Goal: Task Accomplishment & Management: Manage account settings

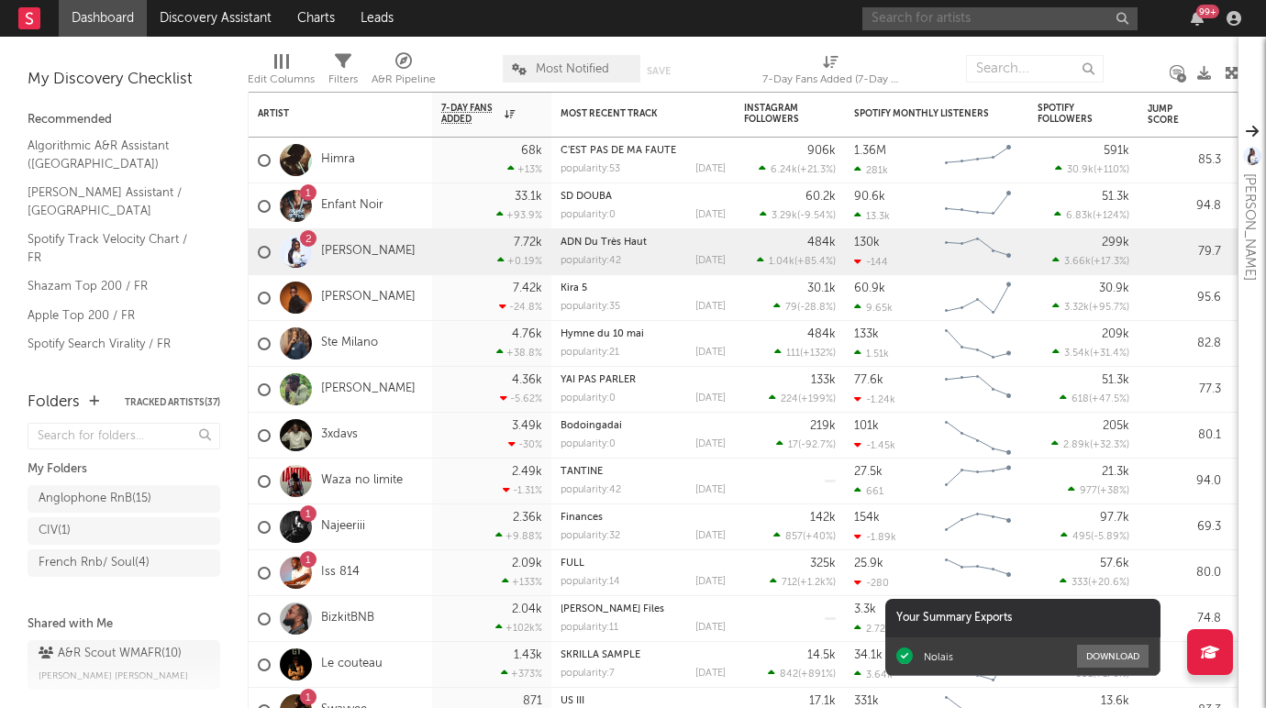
click at [1001, 22] on input "text" at bounding box center [999, 18] width 275 height 23
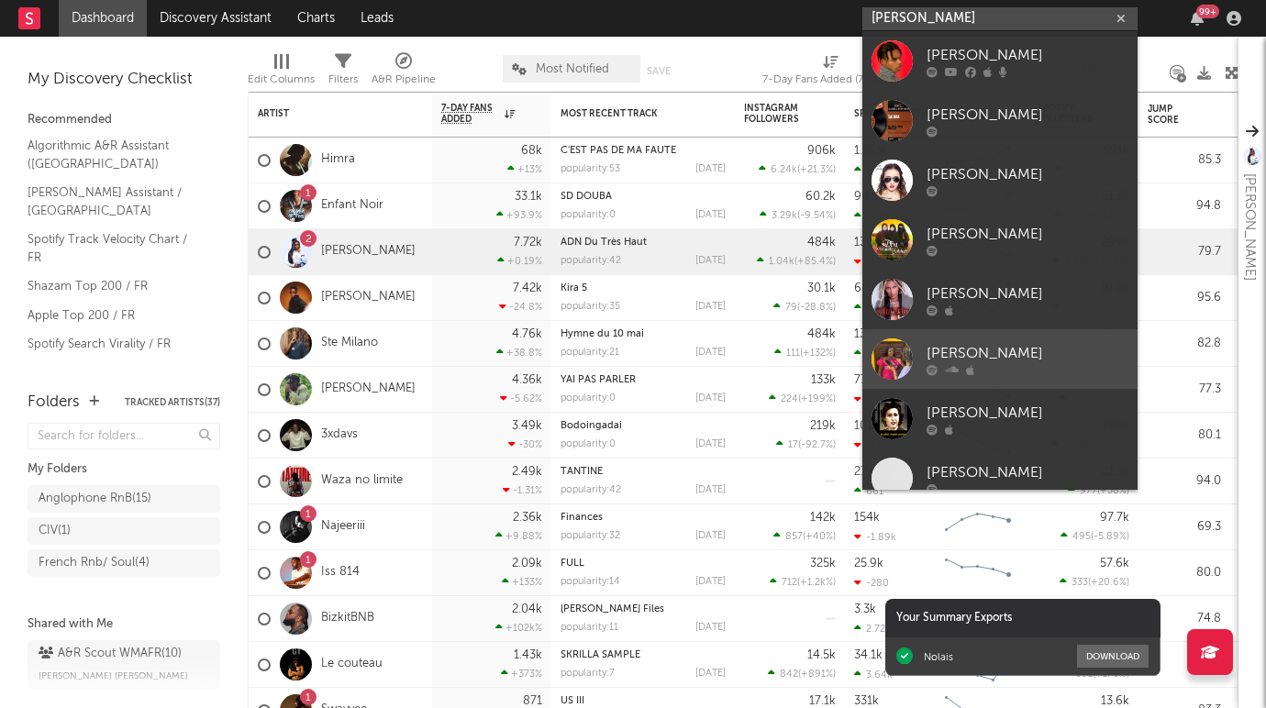
type input "[PERSON_NAME]"
click at [990, 371] on div at bounding box center [1027, 369] width 202 height 11
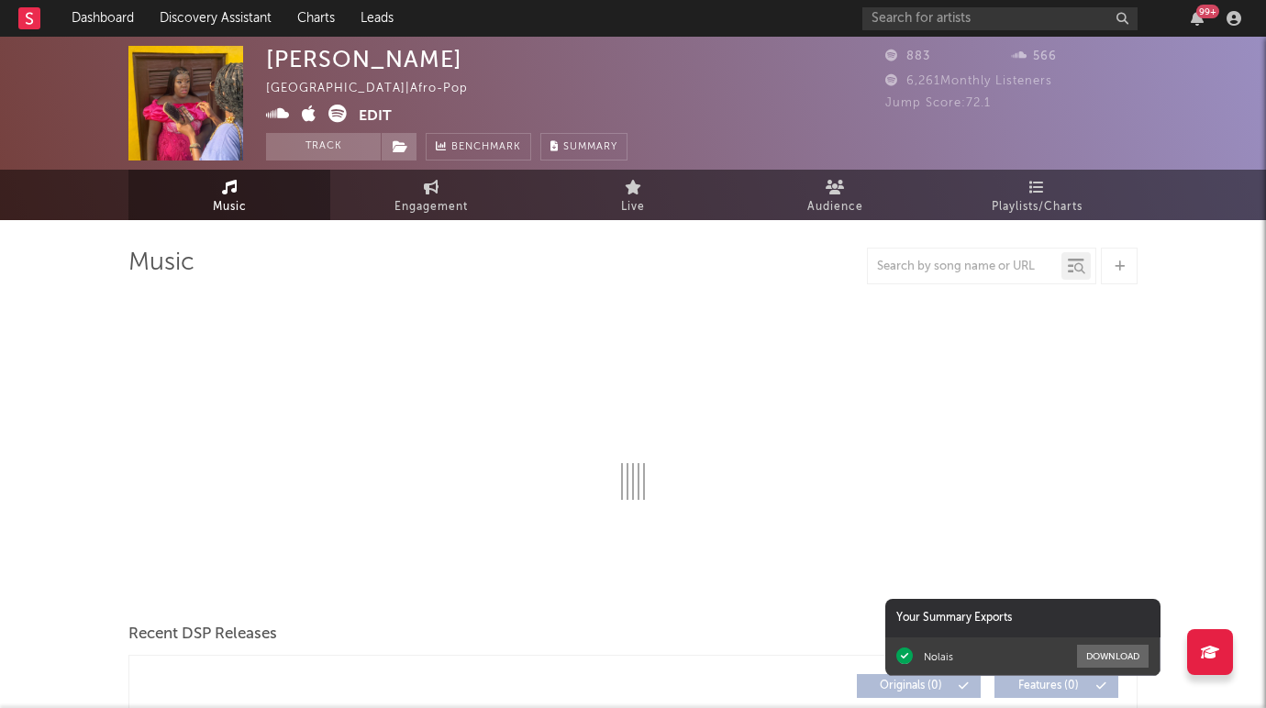
select select "1w"
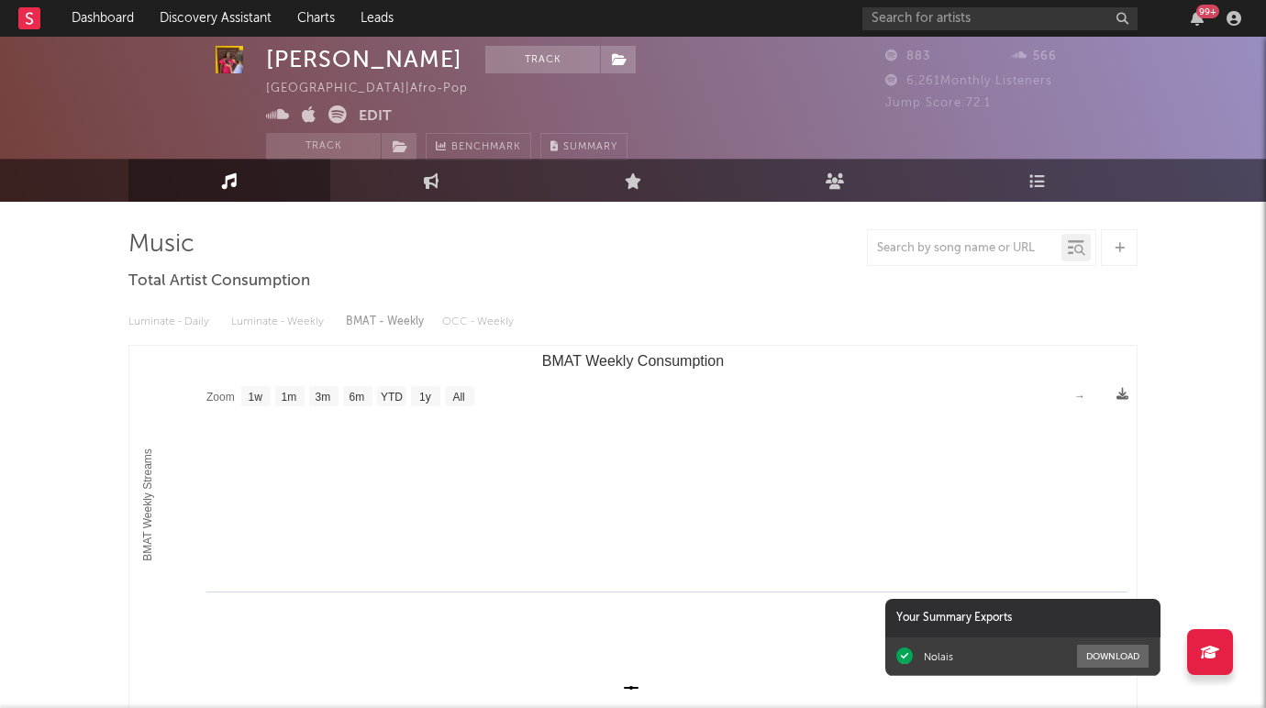
scroll to position [21, 0]
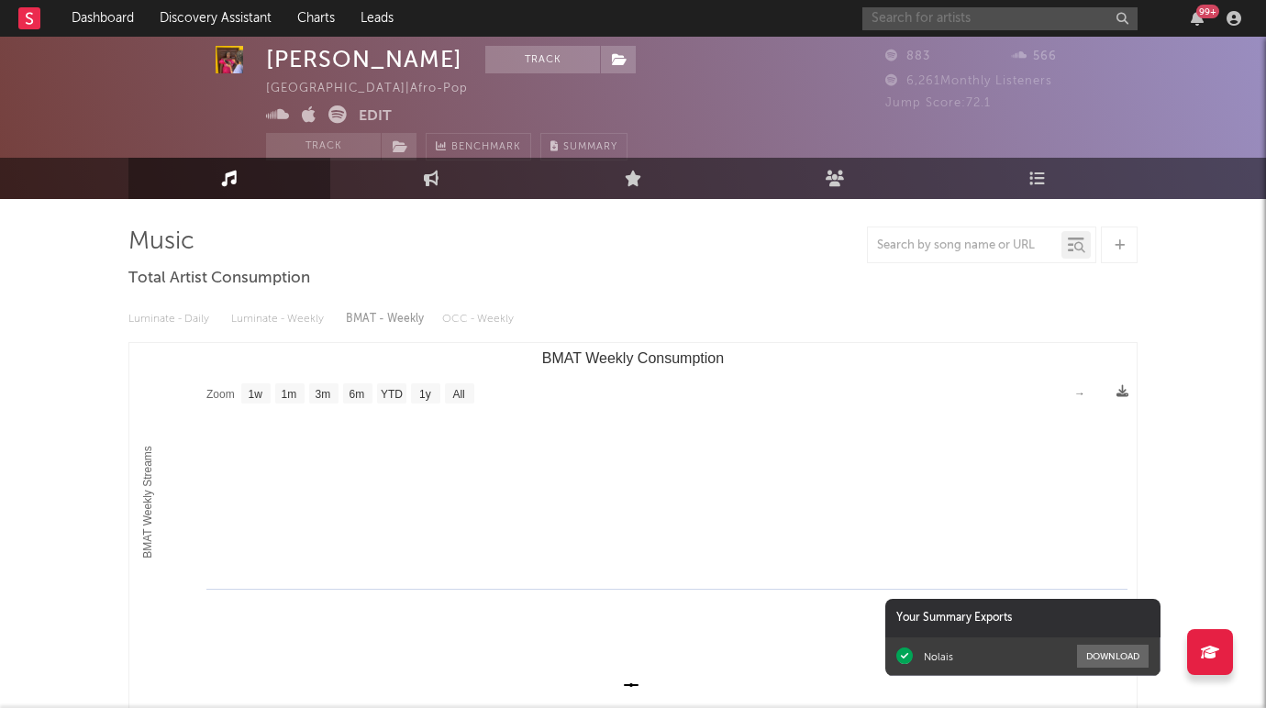
click at [965, 20] on input "text" at bounding box center [999, 18] width 275 height 23
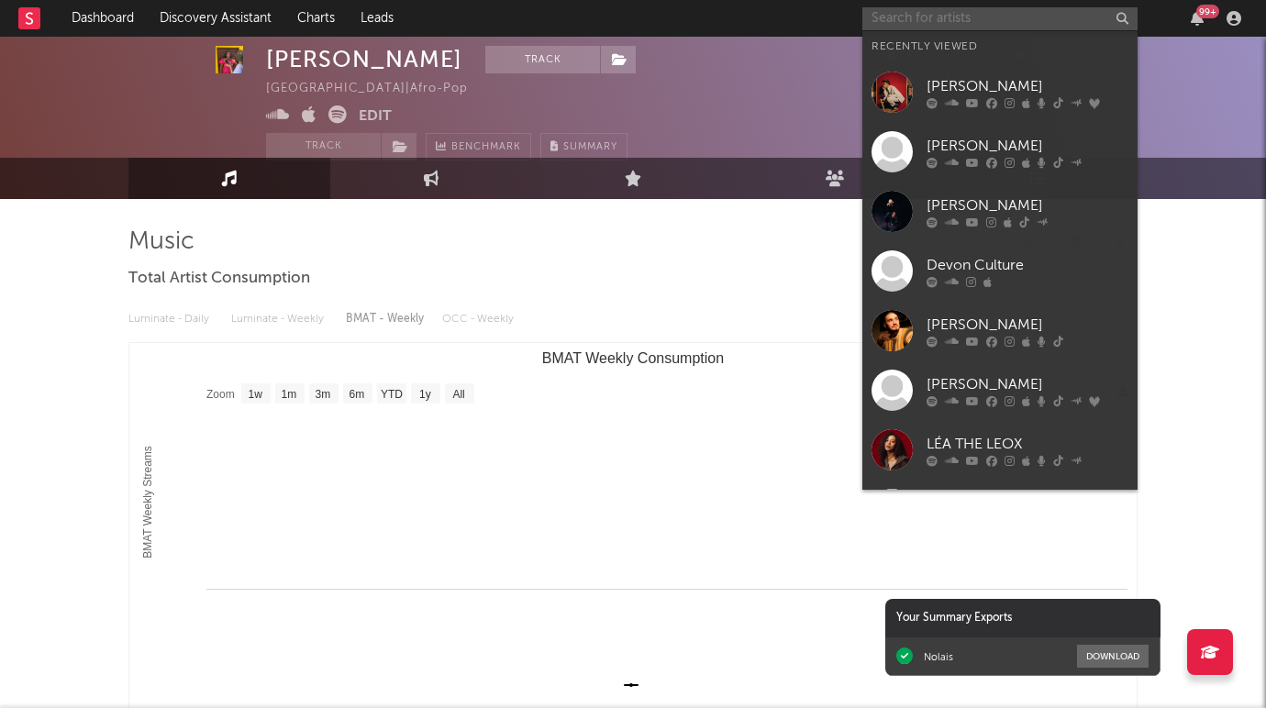
paste input "[URL][DOMAIN_NAME]"
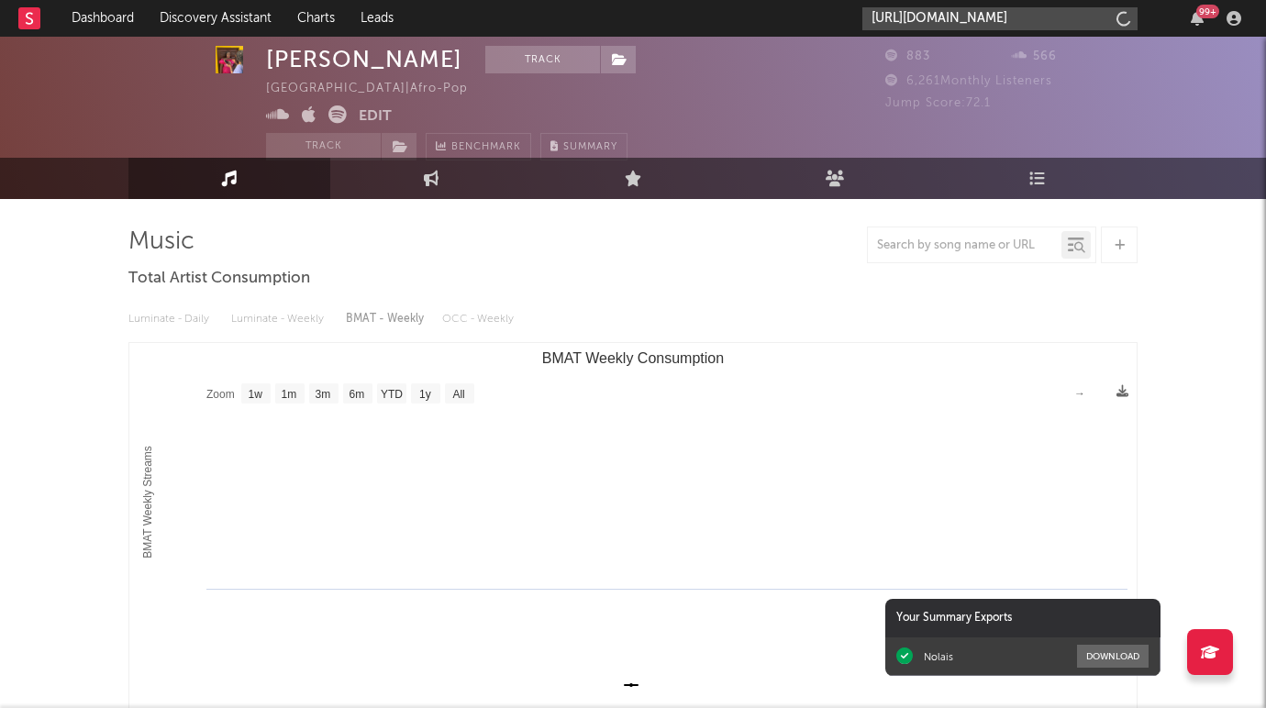
scroll to position [0, 312]
type input "[URL][DOMAIN_NAME]"
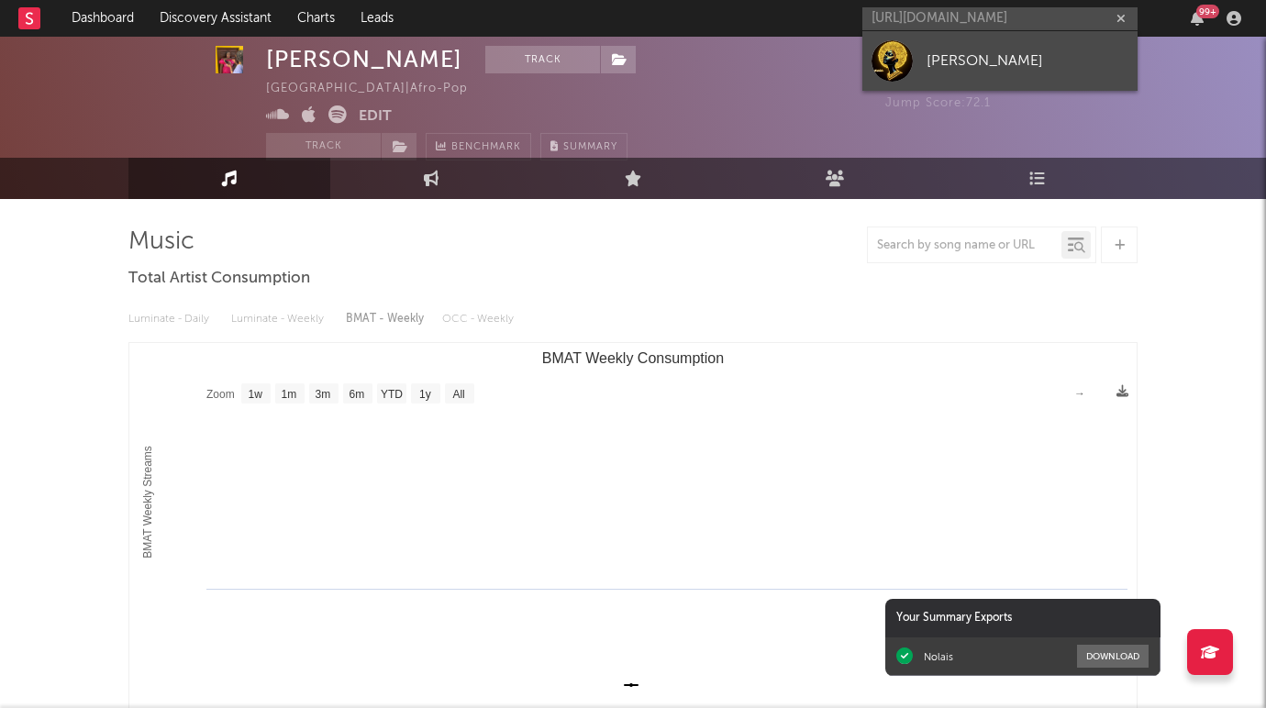
click at [948, 65] on div "[PERSON_NAME]" at bounding box center [1027, 61] width 202 height 22
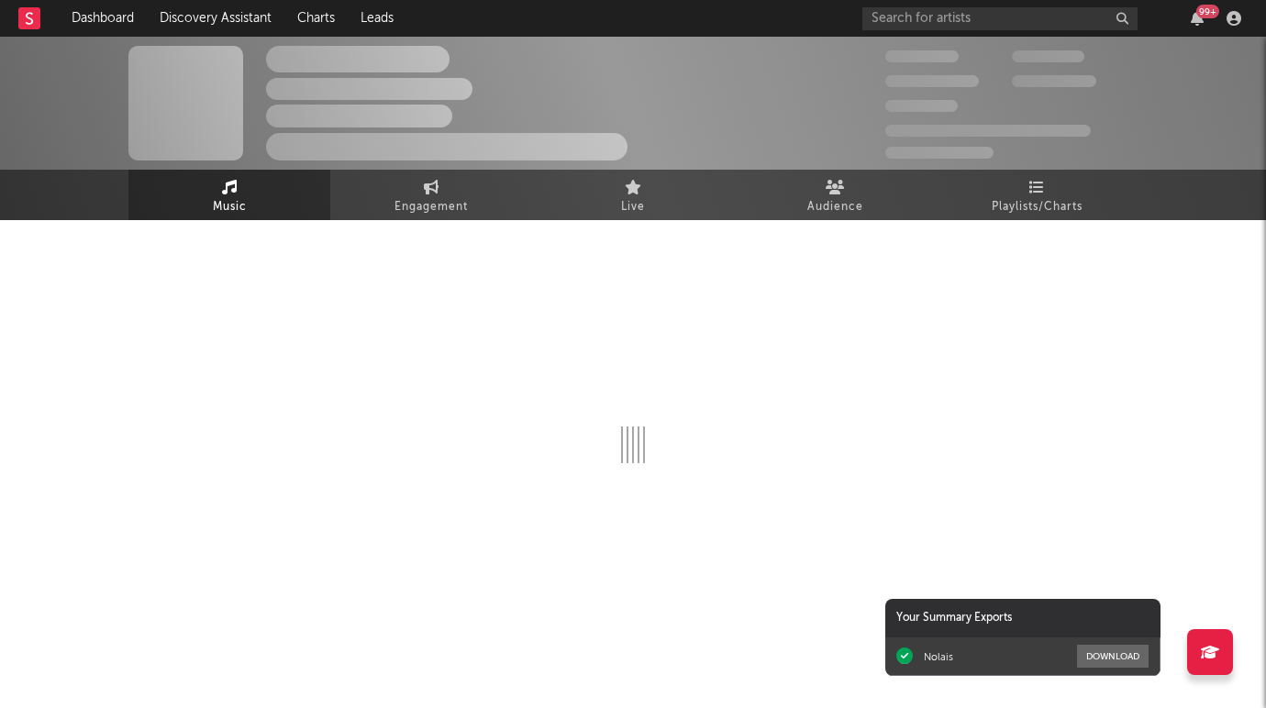
select select "1w"
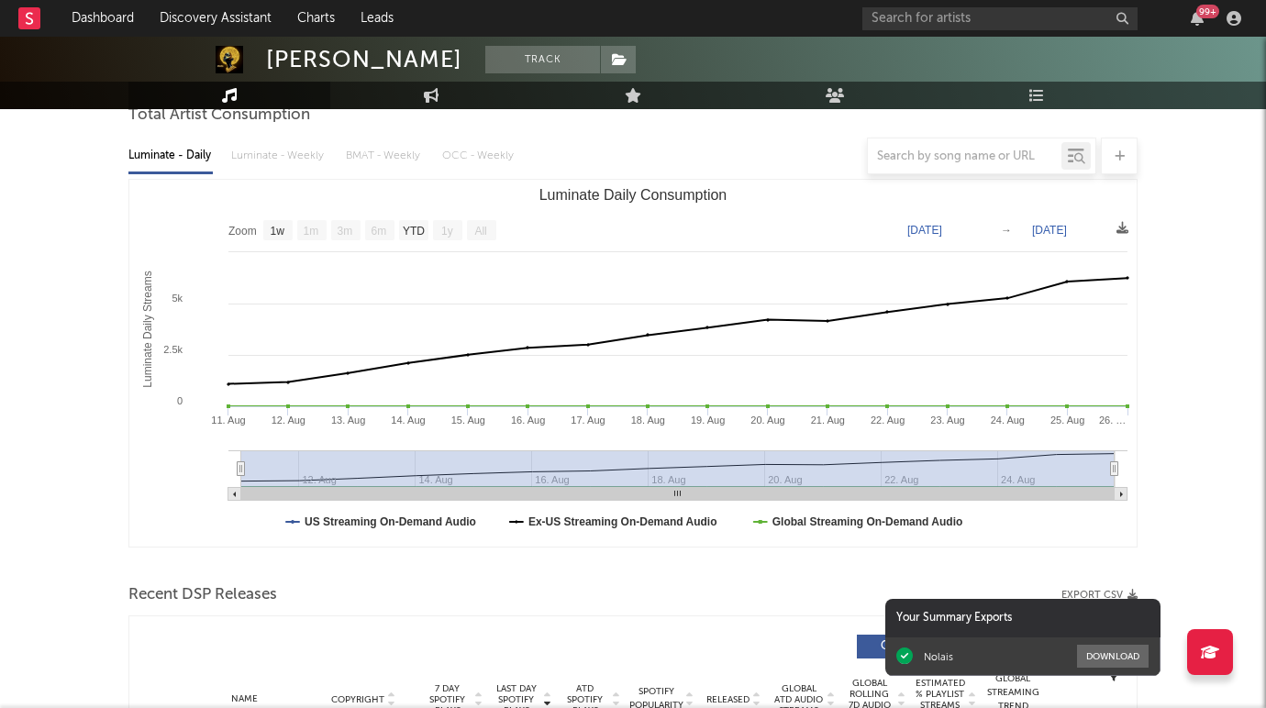
scroll to position [169, 0]
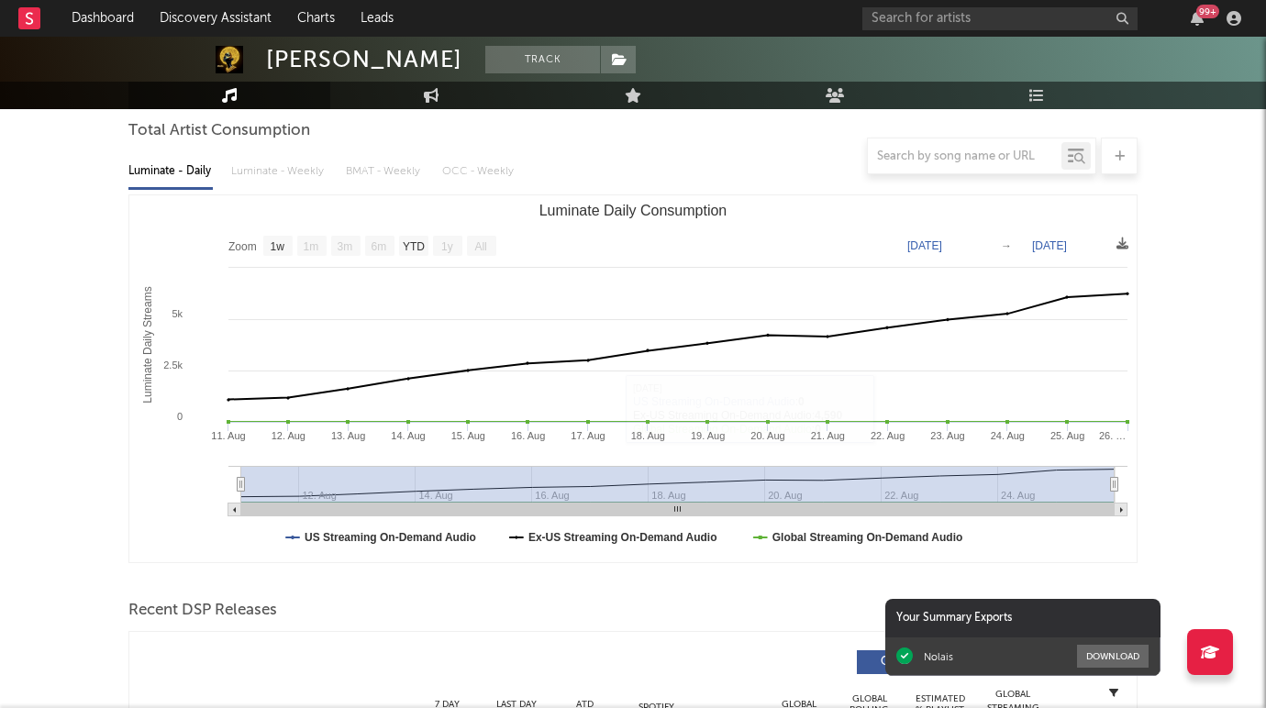
click at [242, 558] on rect "Luminate Daily Consumption" at bounding box center [632, 378] width 1007 height 367
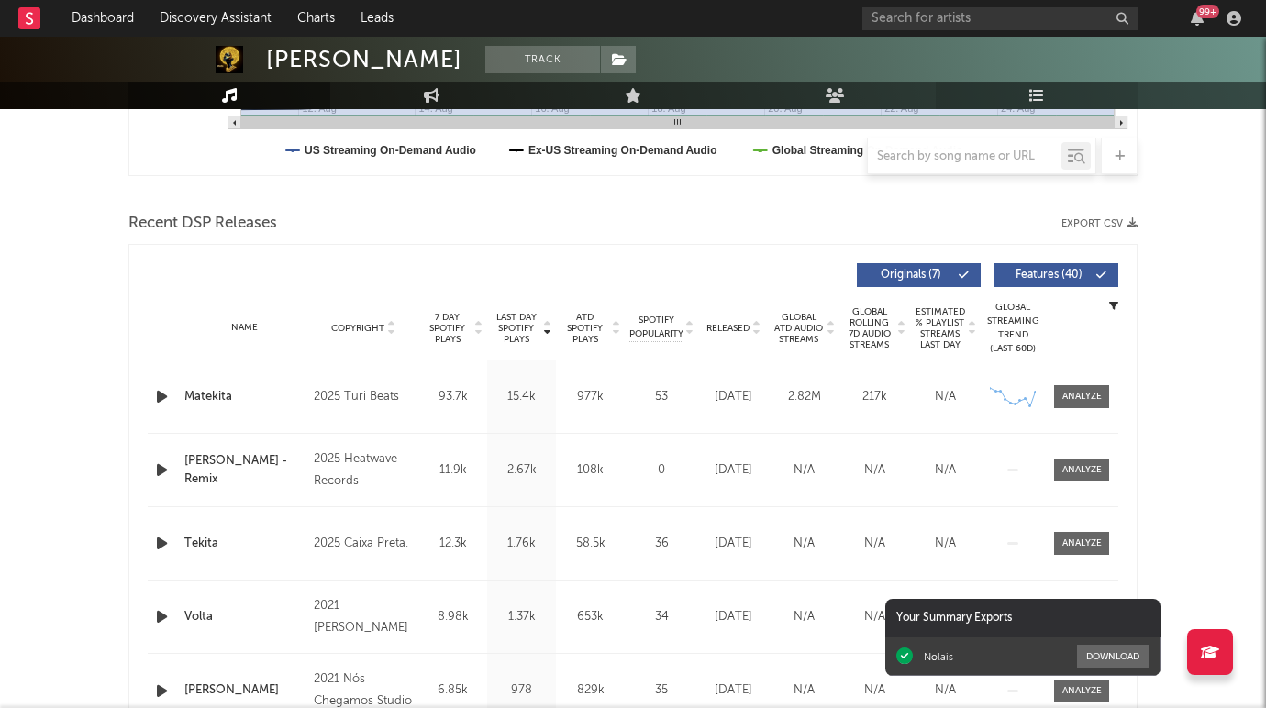
scroll to position [528, 0]
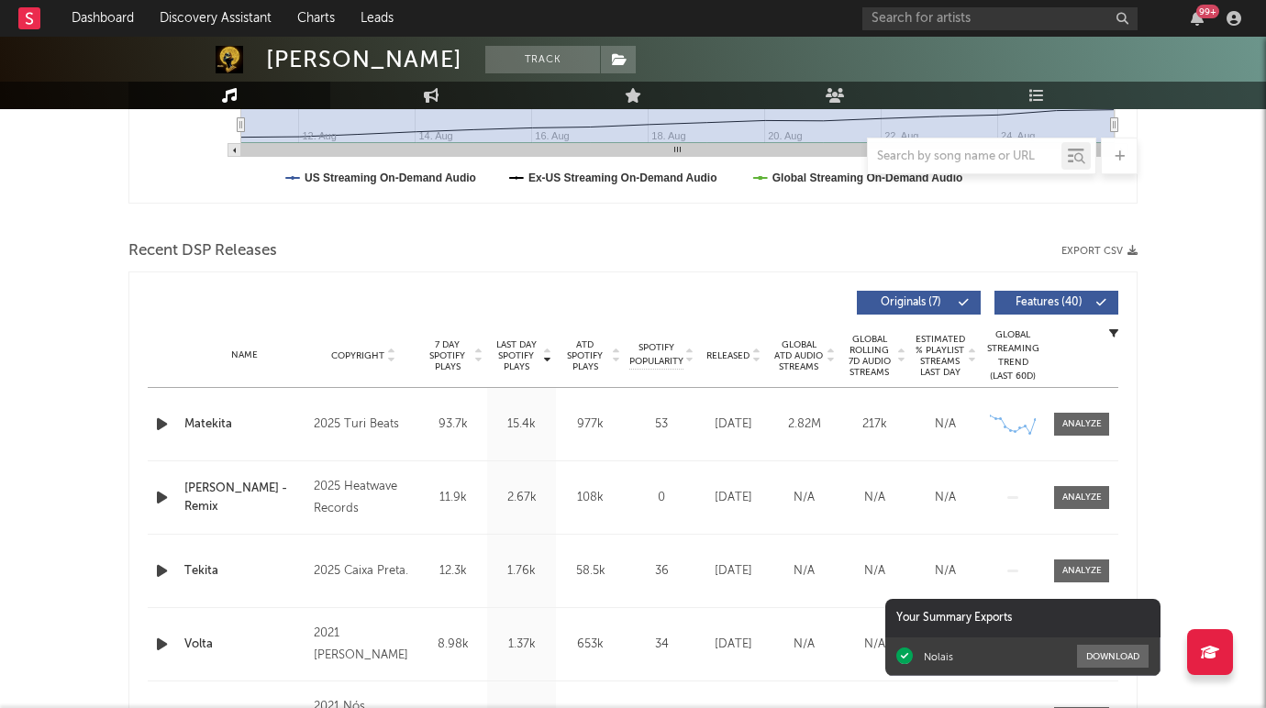
click at [941, 141] on div at bounding box center [981, 156] width 229 height 37
click at [941, 149] on input "text" at bounding box center [965, 156] width 194 height 15
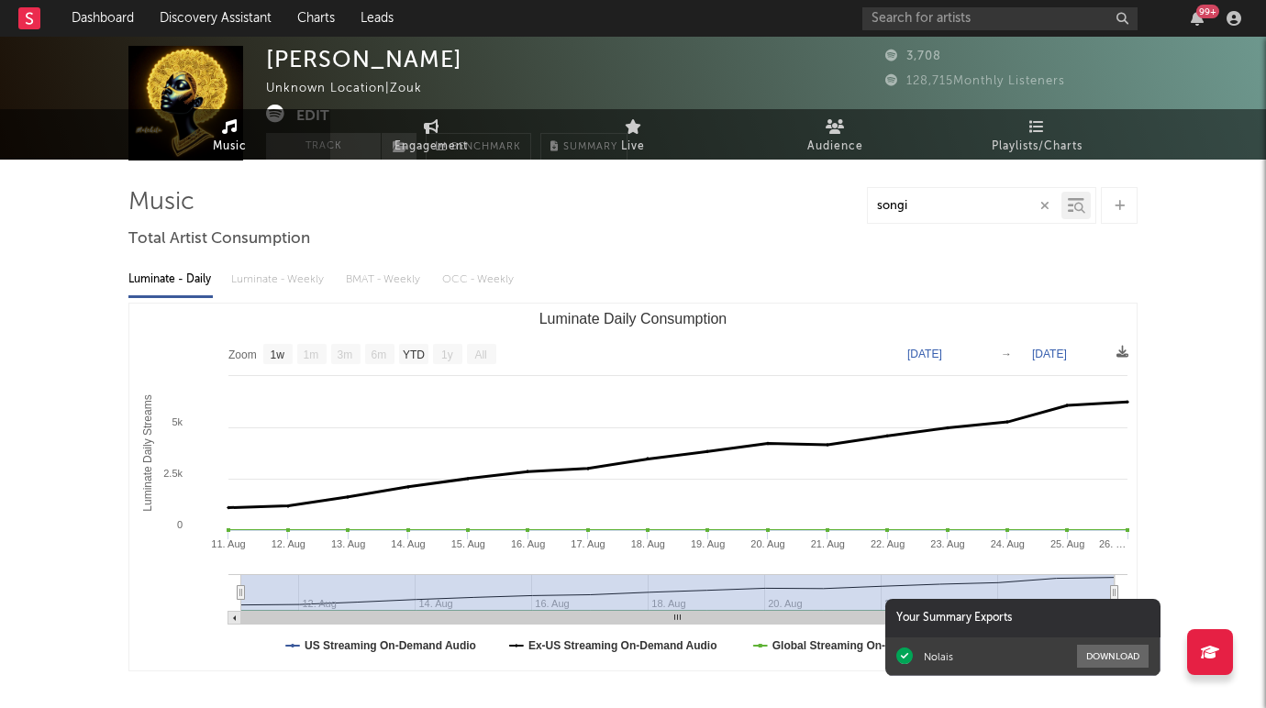
scroll to position [0, 0]
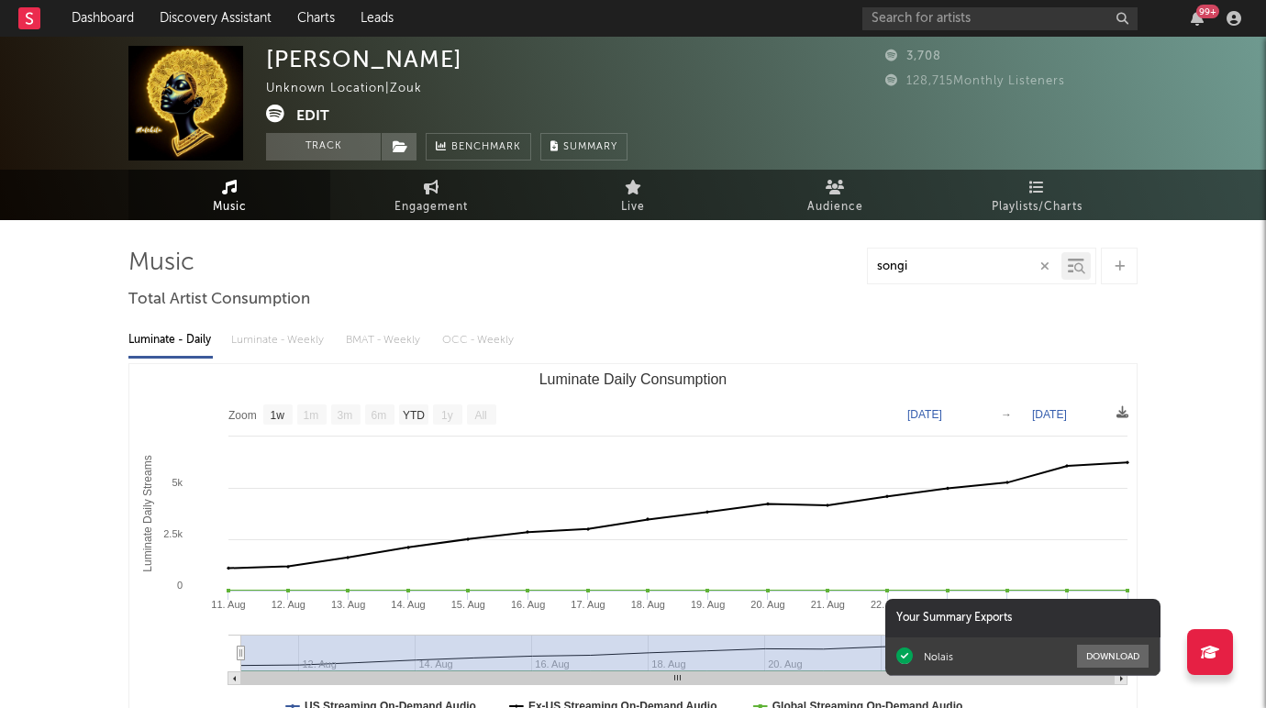
type input "songi"
click at [312, 114] on button "Edit" at bounding box center [312, 116] width 33 height 23
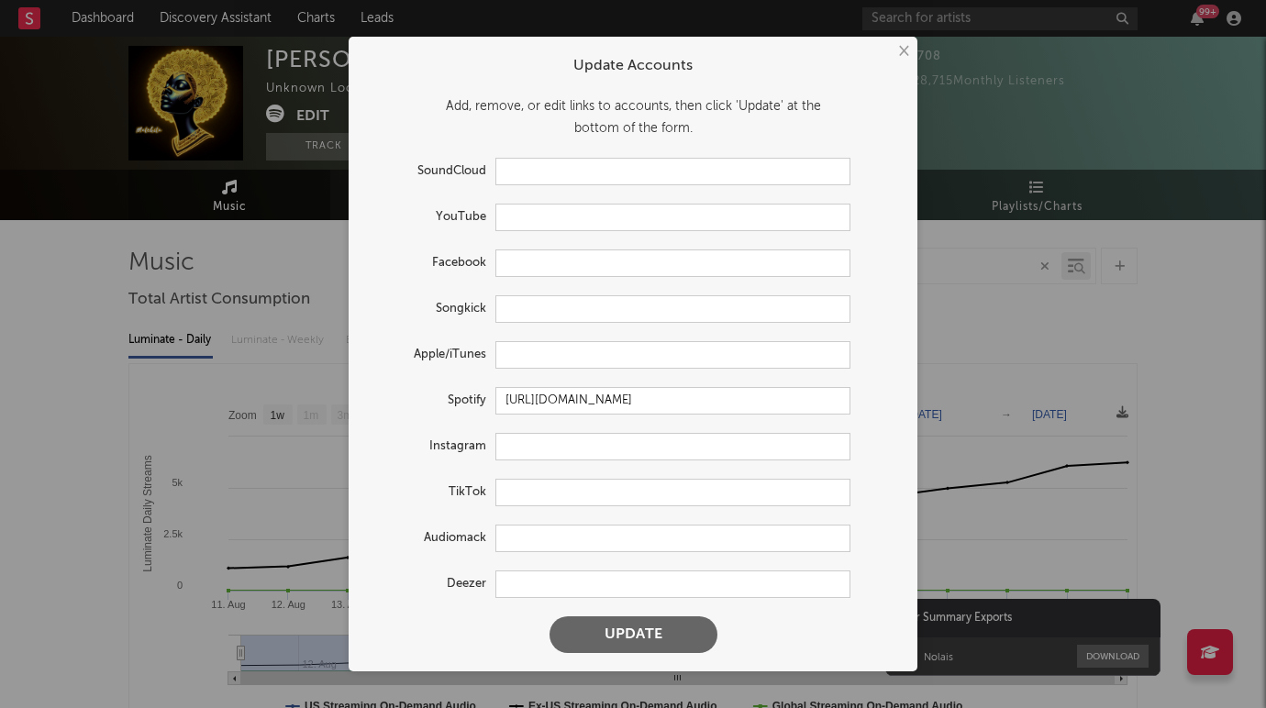
click at [900, 50] on button "×" at bounding box center [902, 51] width 20 height 20
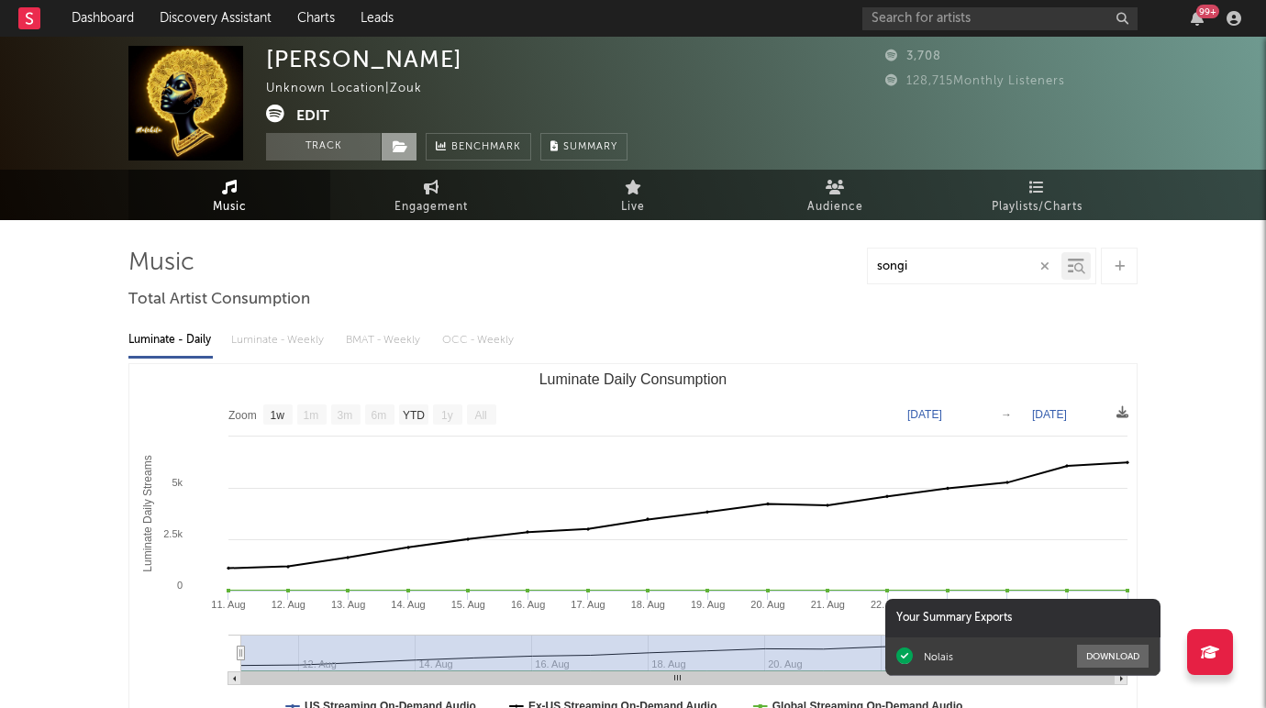
click at [410, 148] on span at bounding box center [399, 147] width 37 height 28
click at [438, 88] on icon "button" at bounding box center [437, 88] width 12 height 12
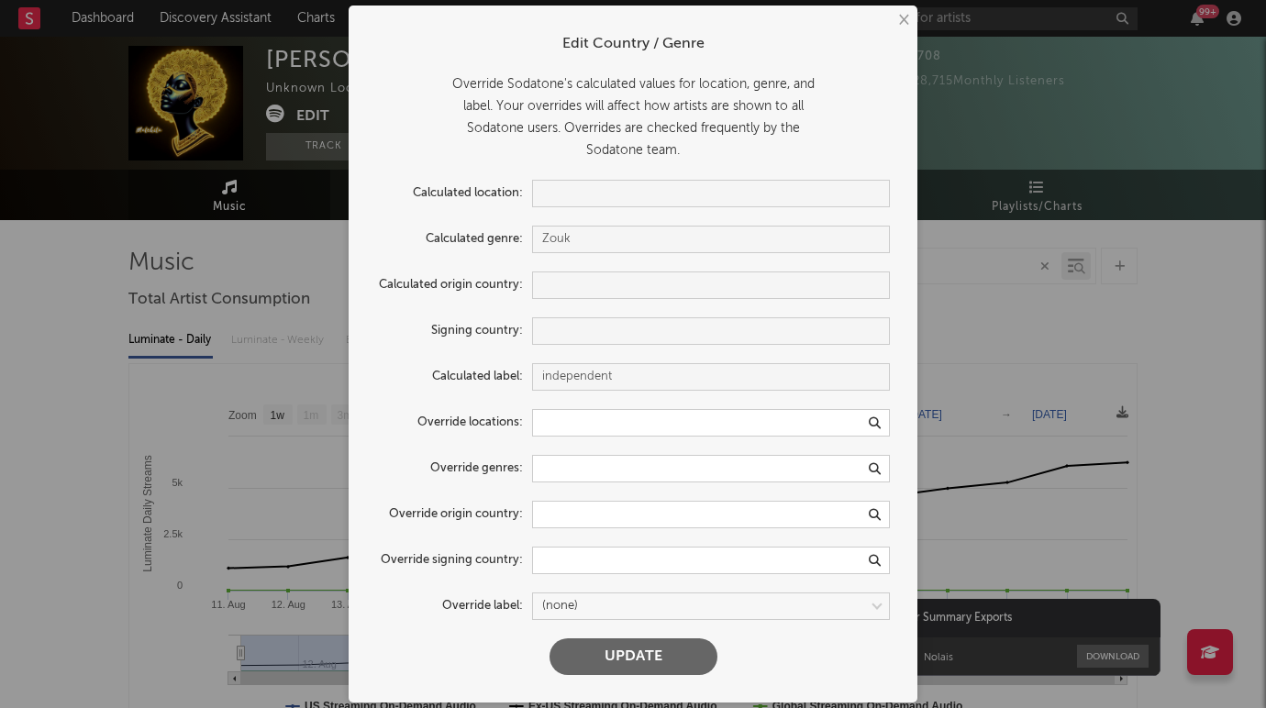
click at [896, 23] on button "×" at bounding box center [902, 20] width 20 height 20
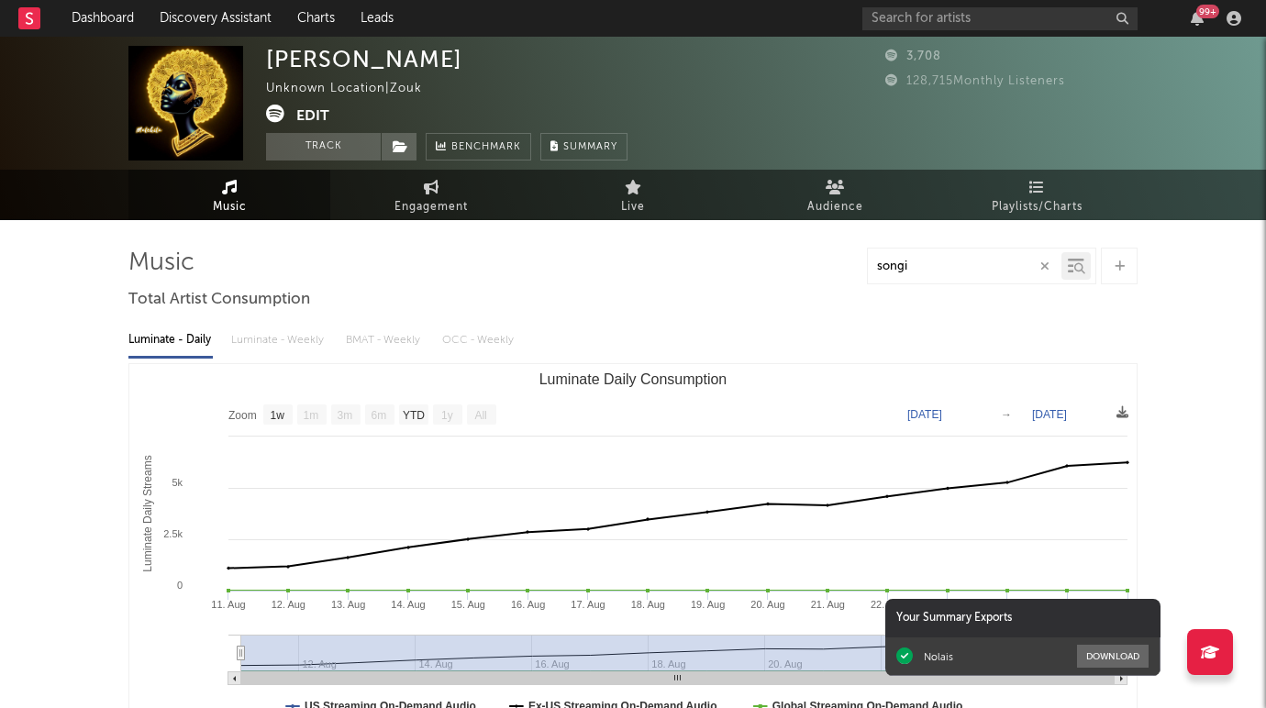
click at [314, 116] on button "Edit" at bounding box center [312, 116] width 33 height 23
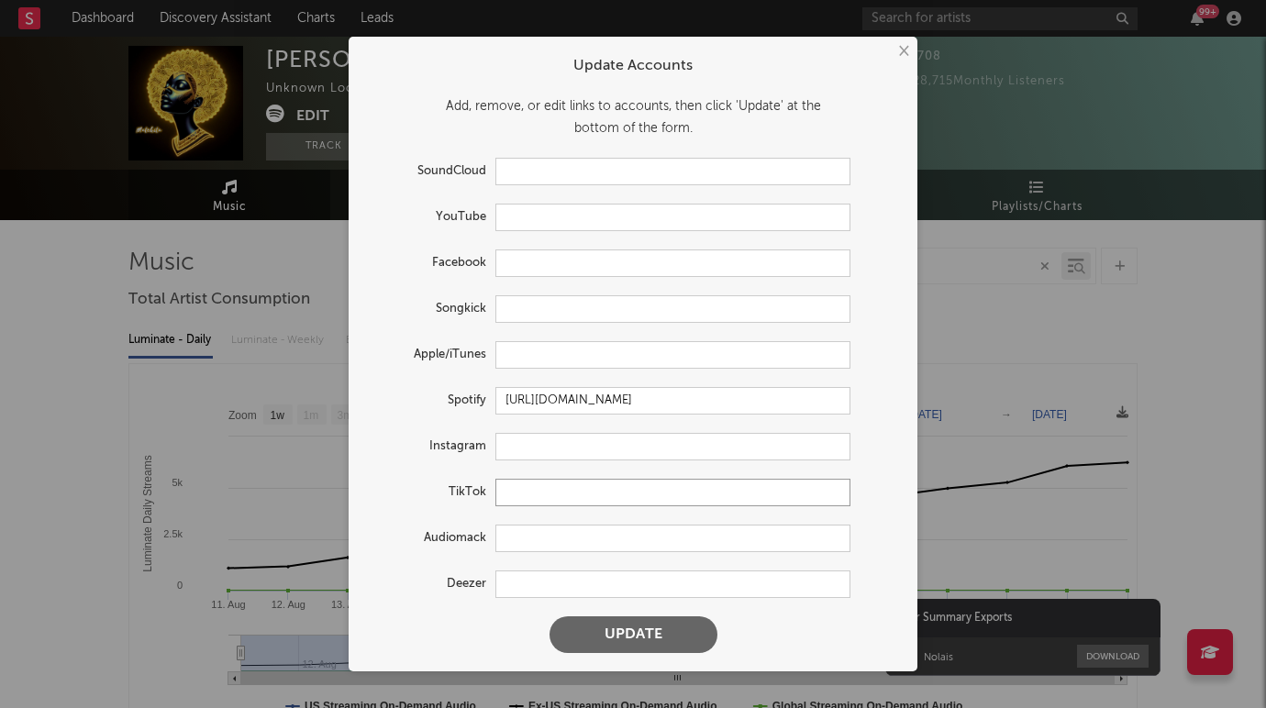
click at [533, 494] on input "text" at bounding box center [672, 493] width 355 height 28
paste input "[URL][DOMAIN_NAME]"
type input "[URL][DOMAIN_NAME]"
click at [637, 633] on button "Update" at bounding box center [633, 634] width 168 height 37
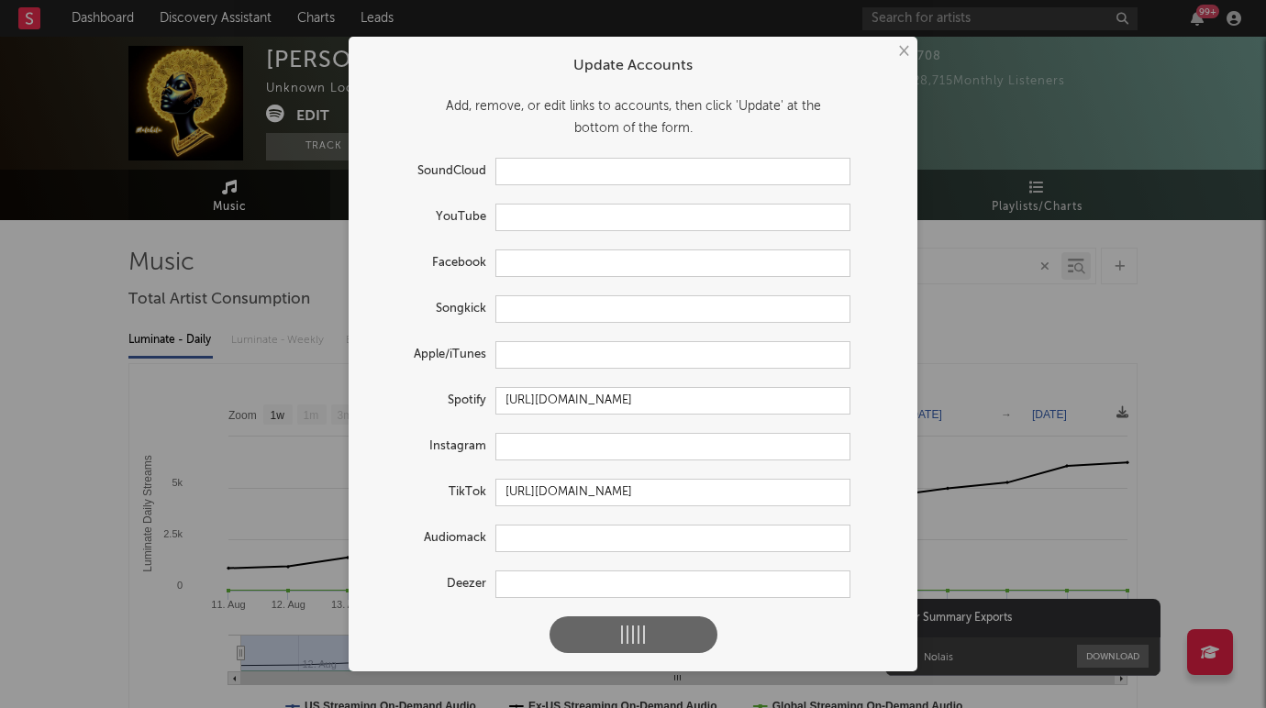
scroll to position [0, 0]
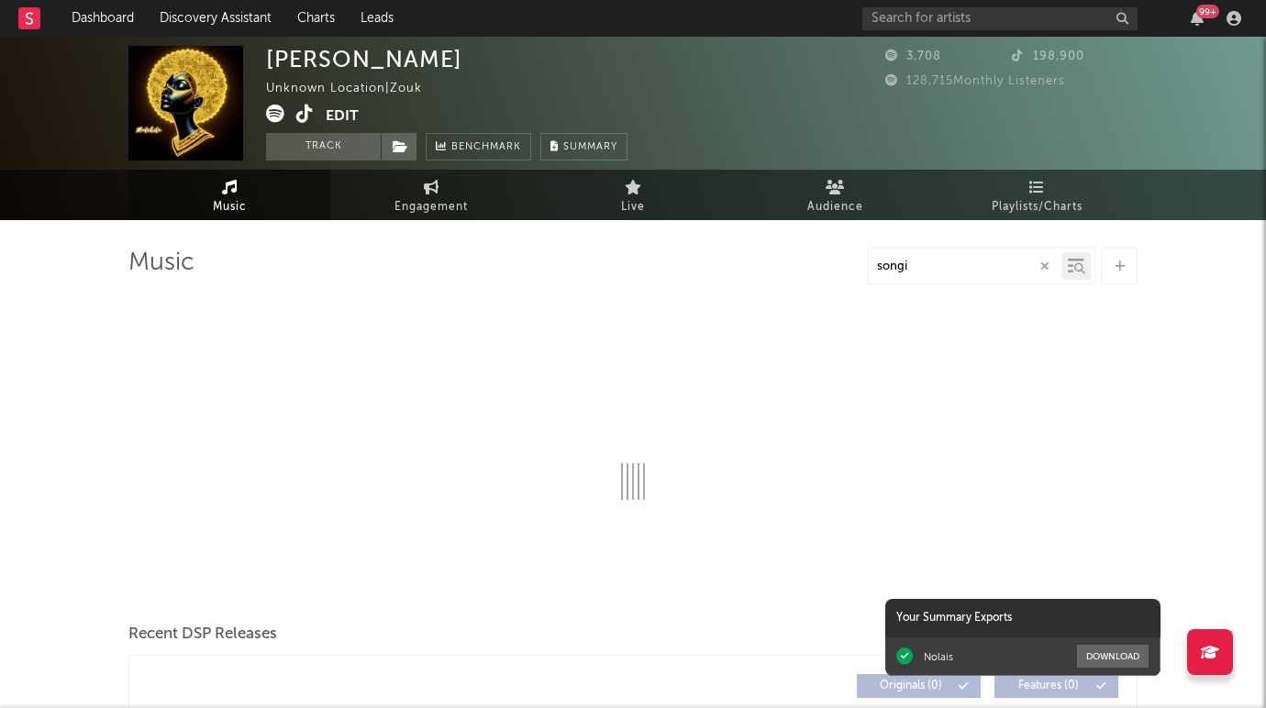
select select "1w"
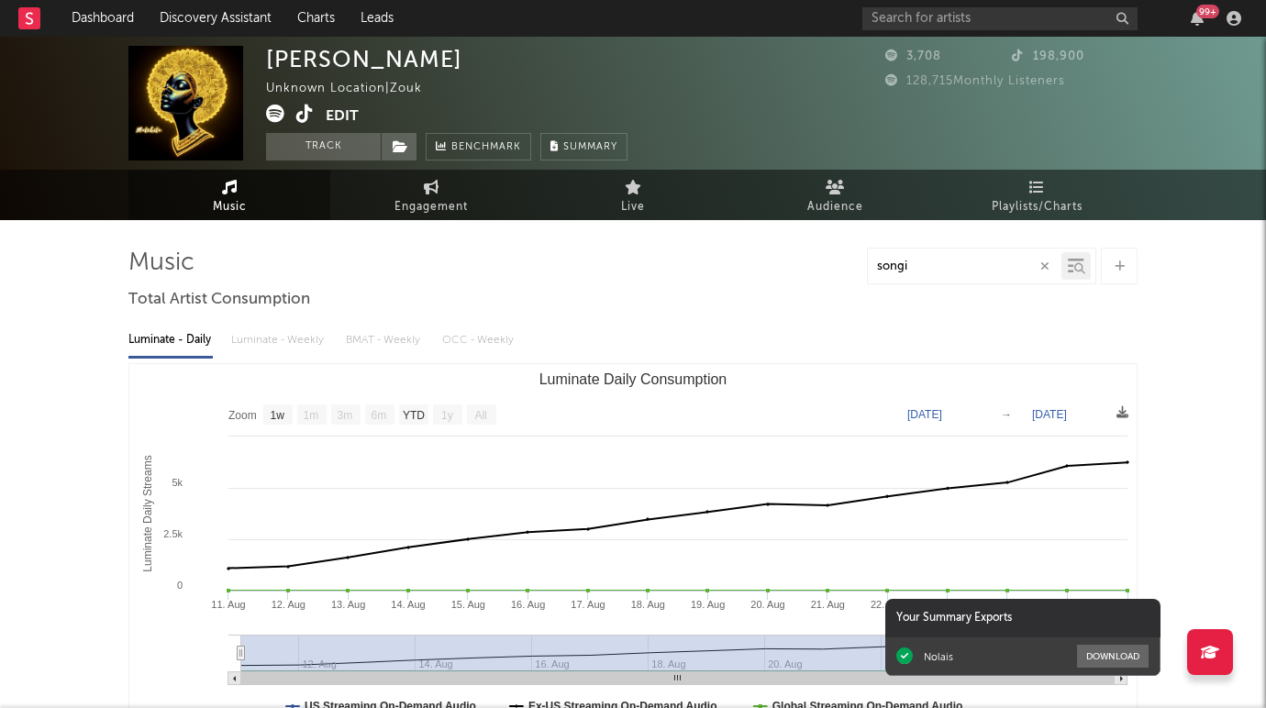
click at [333, 116] on button "Edit" at bounding box center [342, 116] width 33 height 23
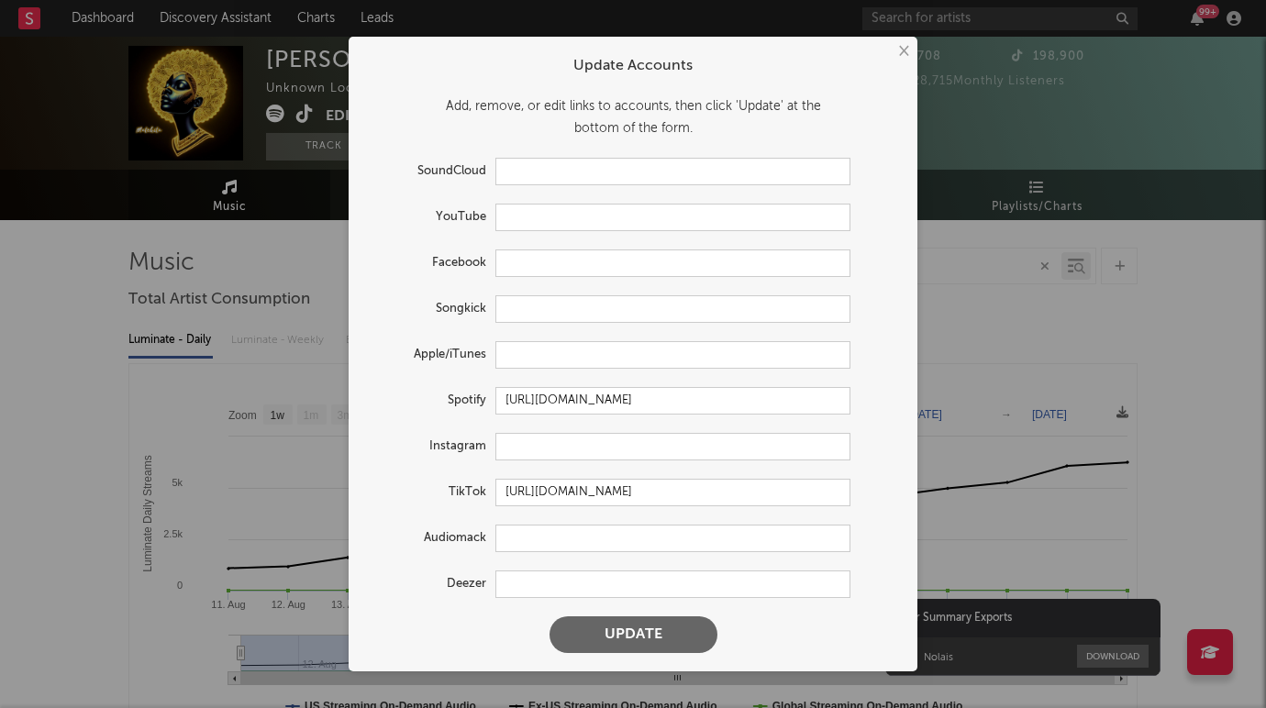
click at [521, 235] on form "Update Accounts Add, remove, or edit links to accounts, then click 'Update' at …" at bounding box center [633, 354] width 550 height 616
click at [524, 223] on input "text" at bounding box center [672, 218] width 355 height 28
paste input "[URL][DOMAIN_NAME]"
type input "[URL][DOMAIN_NAME]"
click at [617, 640] on button "Update" at bounding box center [633, 634] width 168 height 37
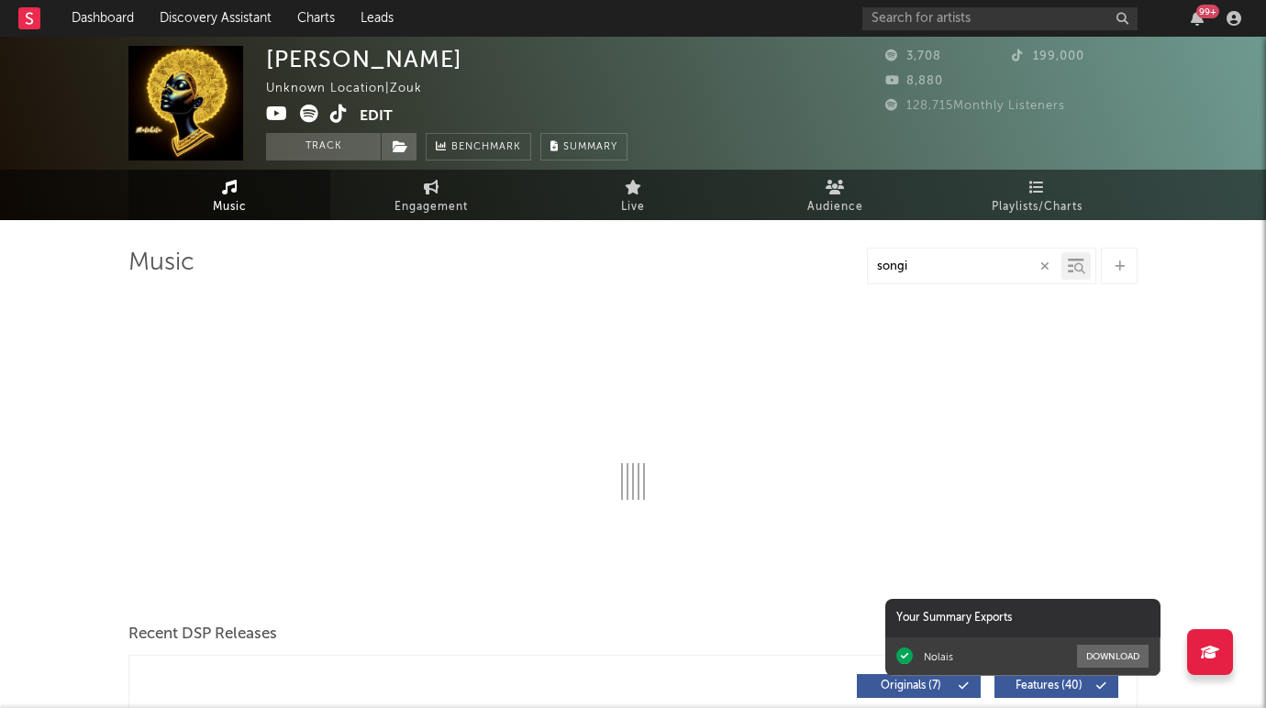
select select "1w"
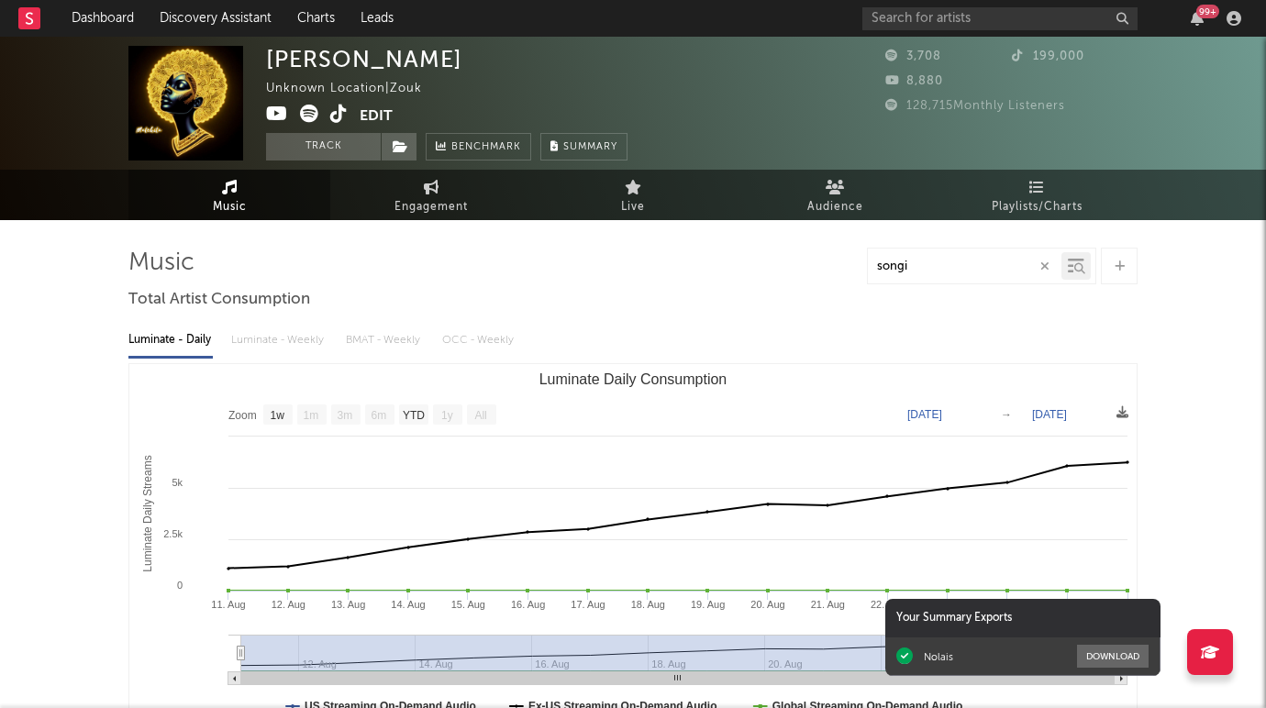
click at [271, 111] on icon at bounding box center [277, 114] width 22 height 18
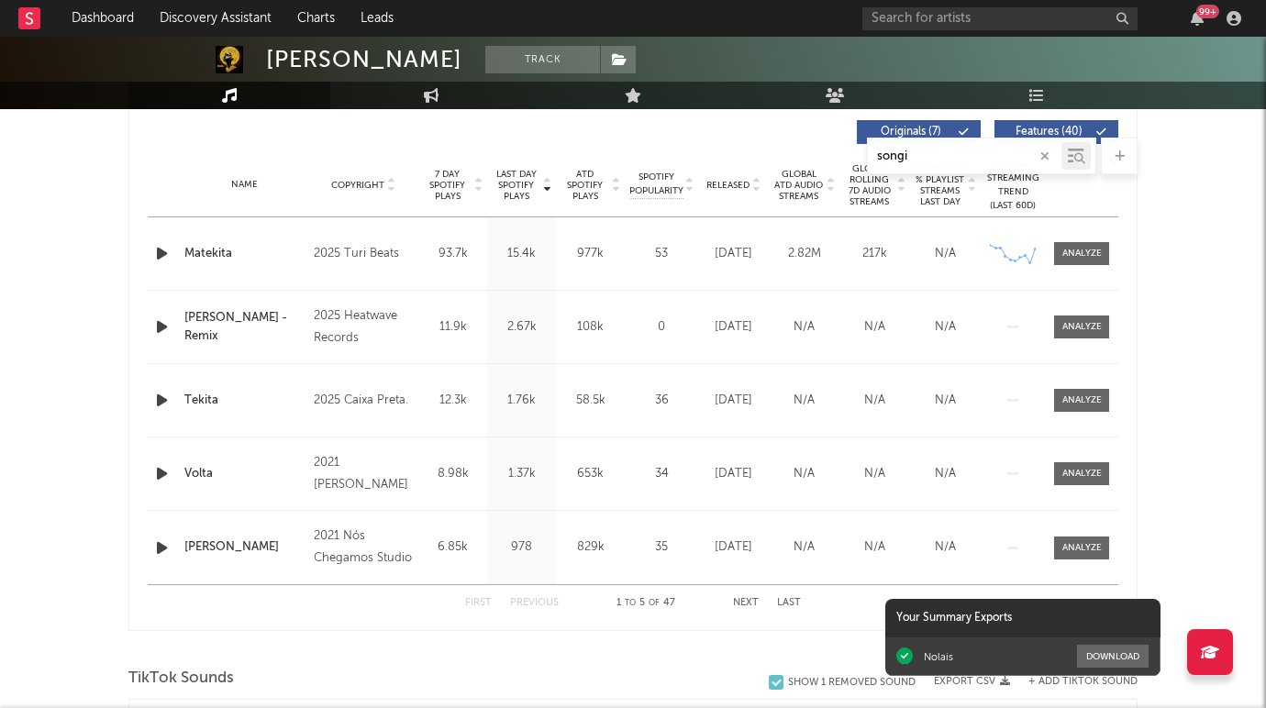
scroll to position [701, 0]
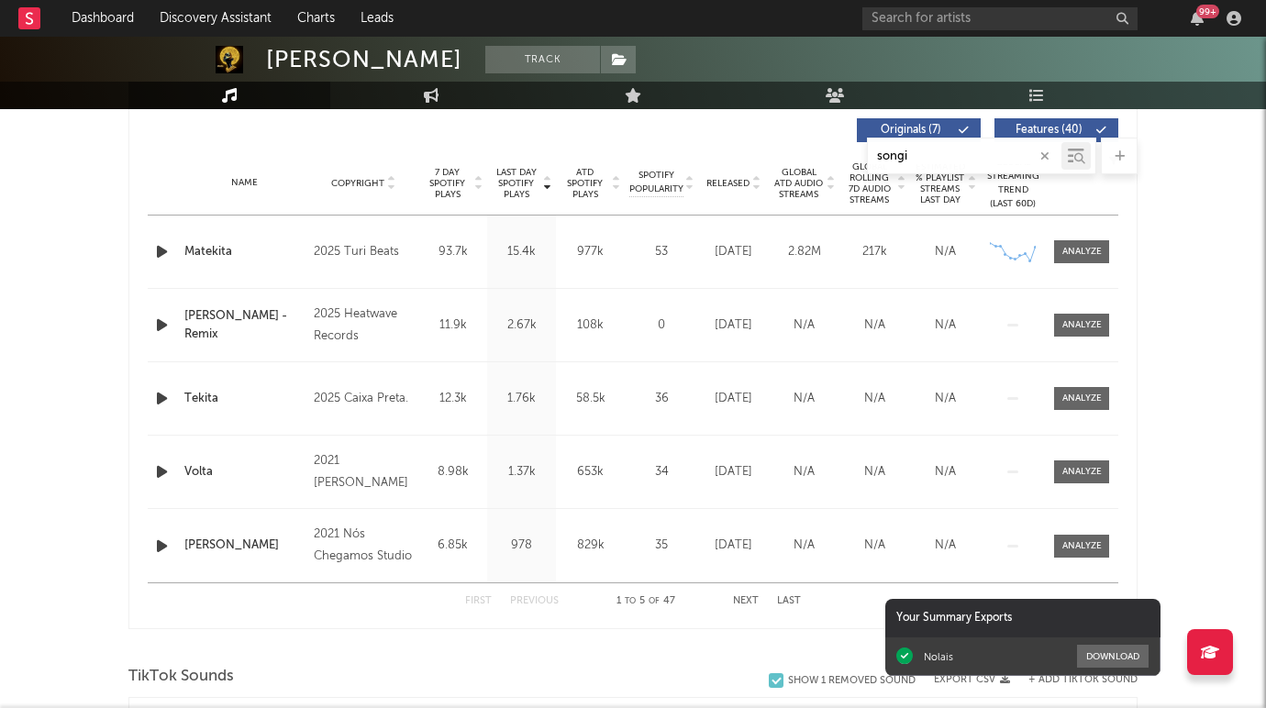
click at [1049, 154] on button "button" at bounding box center [1044, 156] width 15 height 17
click at [1189, 183] on div "[PERSON_NAME] Track Unknown Location | Zouk Edit Track Benchmark Summary 3,708 …" at bounding box center [633, 512] width 1266 height 2352
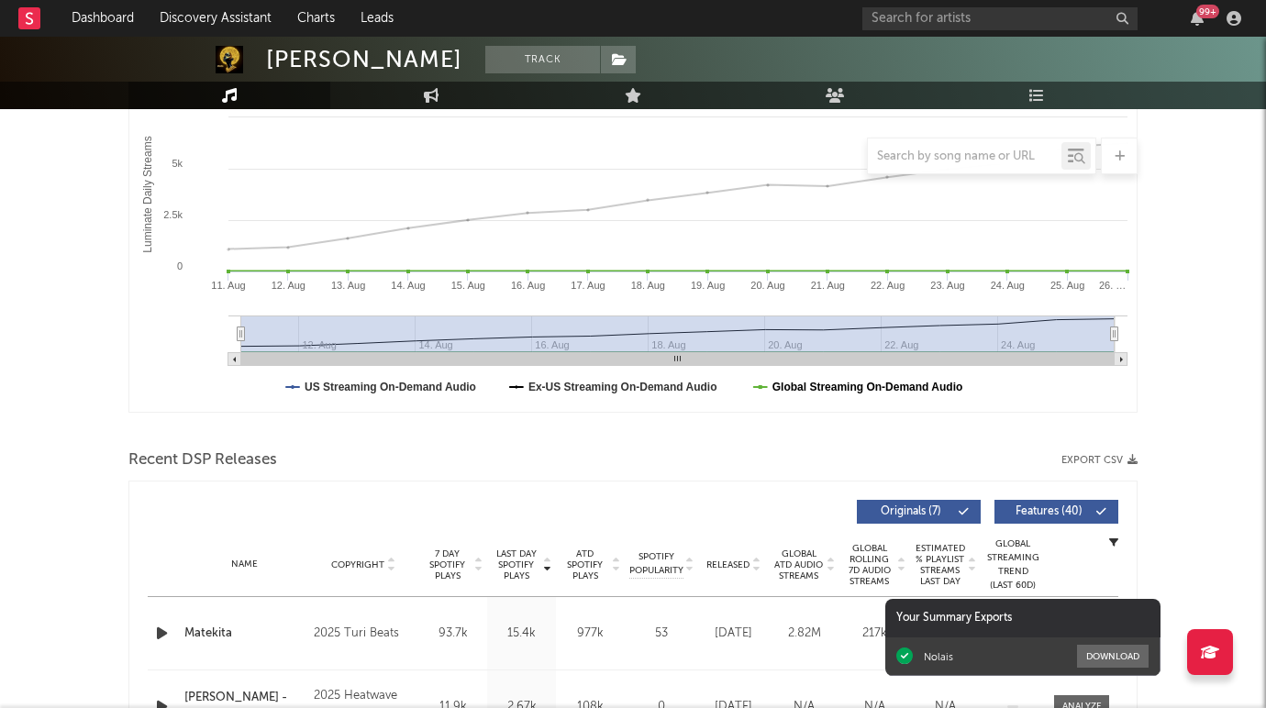
scroll to position [0, 0]
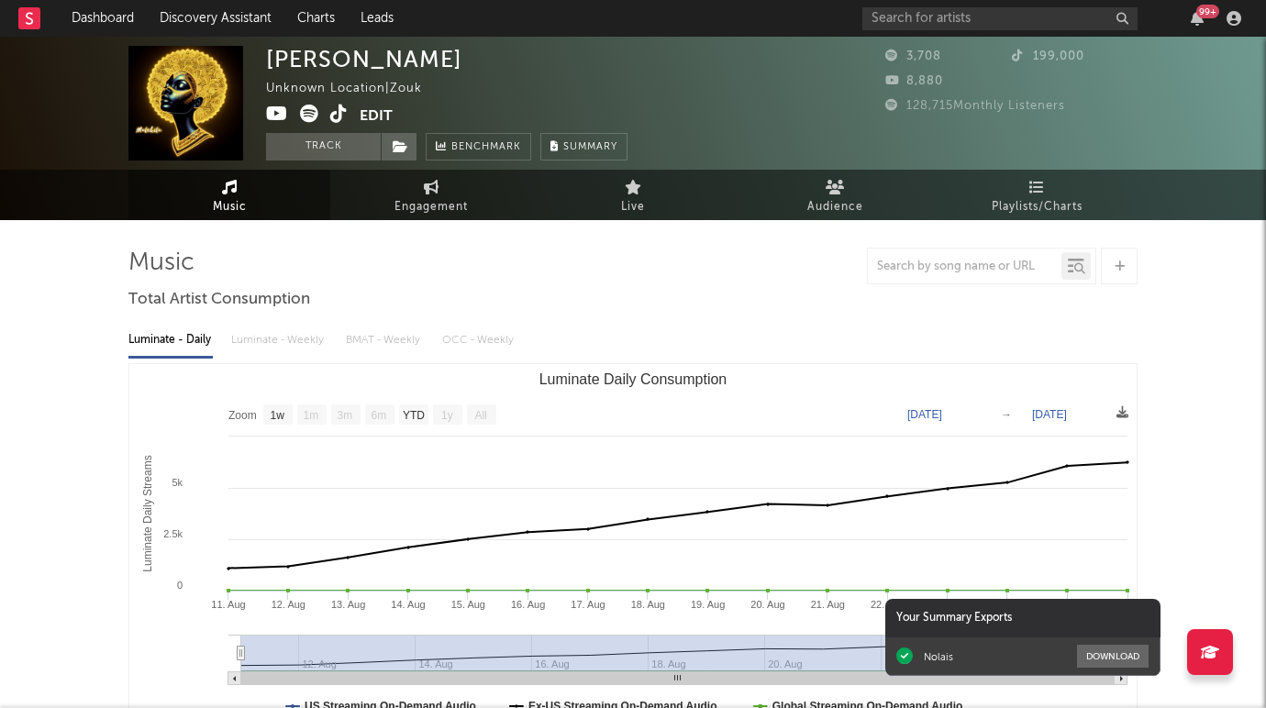
click at [478, 415] on text "All" at bounding box center [480, 415] width 12 height 13
click at [422, 409] on text "YTD" at bounding box center [414, 415] width 22 height 13
select select "YTD"
